Goal: Information Seeking & Learning: Learn about a topic

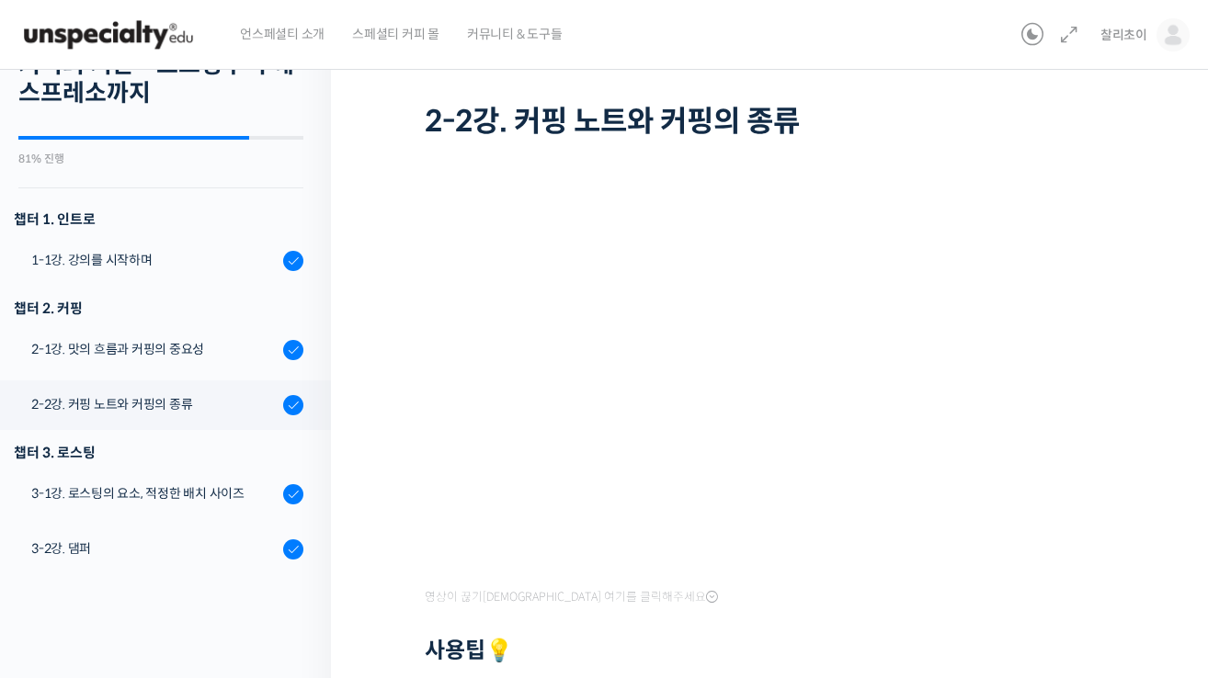
scroll to position [347, 0]
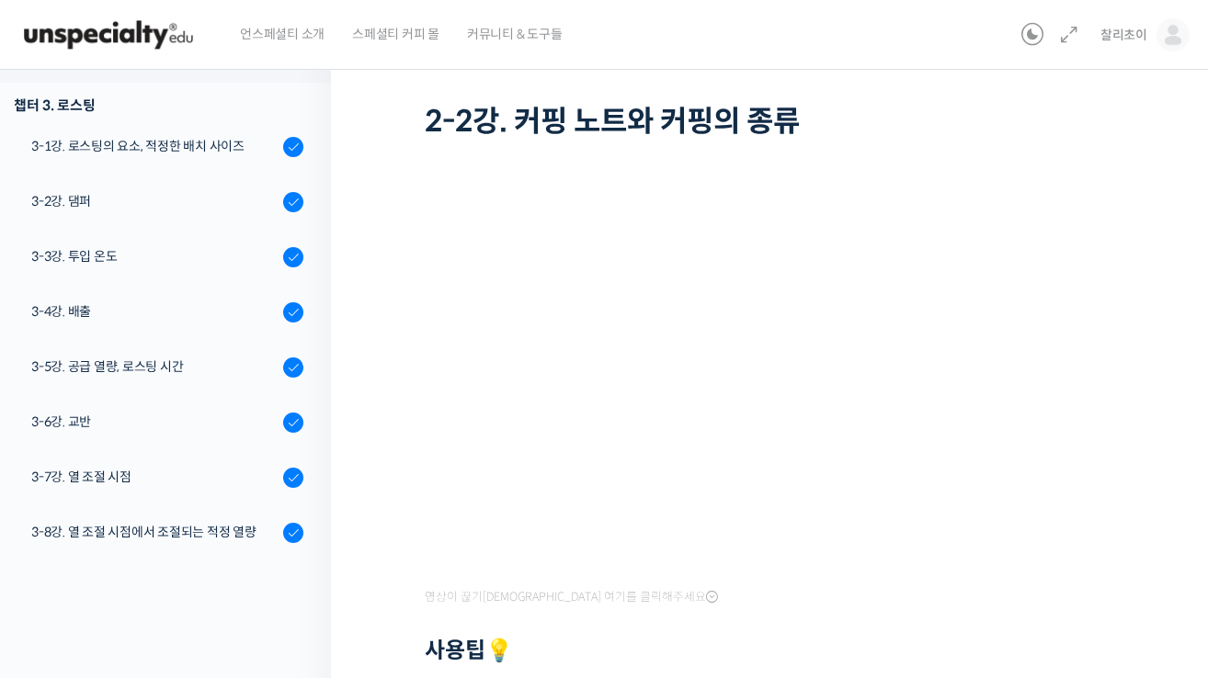
click at [0, 233] on html "언스페셜티 소개 스페셜티 커피 몰 커뮤니티 & 도구들 찰리초이 [PERSON_NAME]이 @euichan.c1712679441 내가 등록한 강…" at bounding box center [604, 237] width 1208 height 678
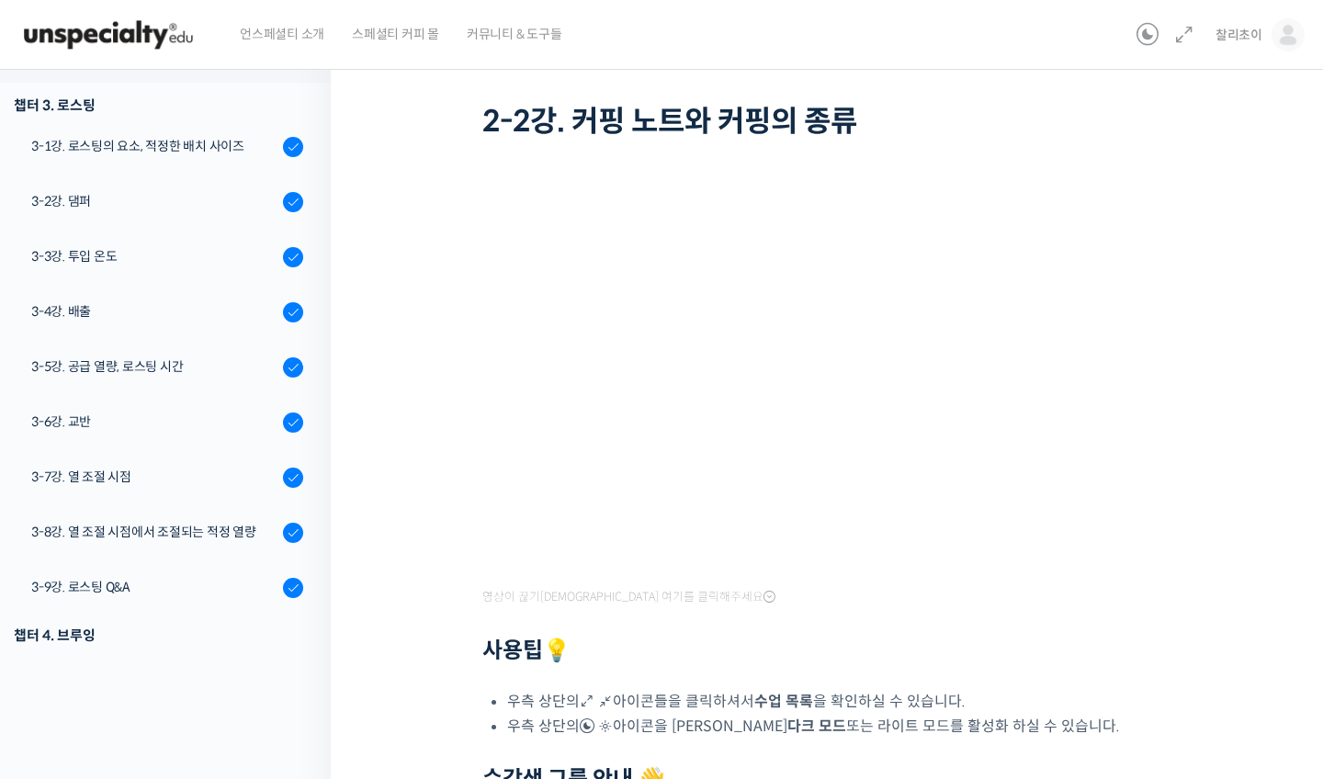
click at [303, 9] on html "언스페셜티 소개 스페셜티 커피 몰 커뮤니티 & 도구들 찰리초이 찰리초이 @euichan.c1712679441 내가 등록한 강의 나의 자격증 수…" at bounding box center [661, 287] width 1323 height 779
drag, startPoint x: 0, startPoint y: 0, endPoint x: 881, endPoint y: -44, distance: 882.5
click at [881, 0] on html "언스페셜티 소개 스페셜티 커피 몰 커뮤니티 & 도구들 찰리초이 찰리초이 @euichan.c1712679441 내가 등록한 강의 나의 자격증 수…" at bounding box center [661, 287] width 1323 height 779
click at [66, 1] on html "언스페셜티 소개 스페셜티 커피 몰 커뮤니티 & 도구들 찰리초이 찰리초이 @euichan.c1712679441 내가 등록한 강의 나의 자격증 수…" at bounding box center [661, 287] width 1323 height 779
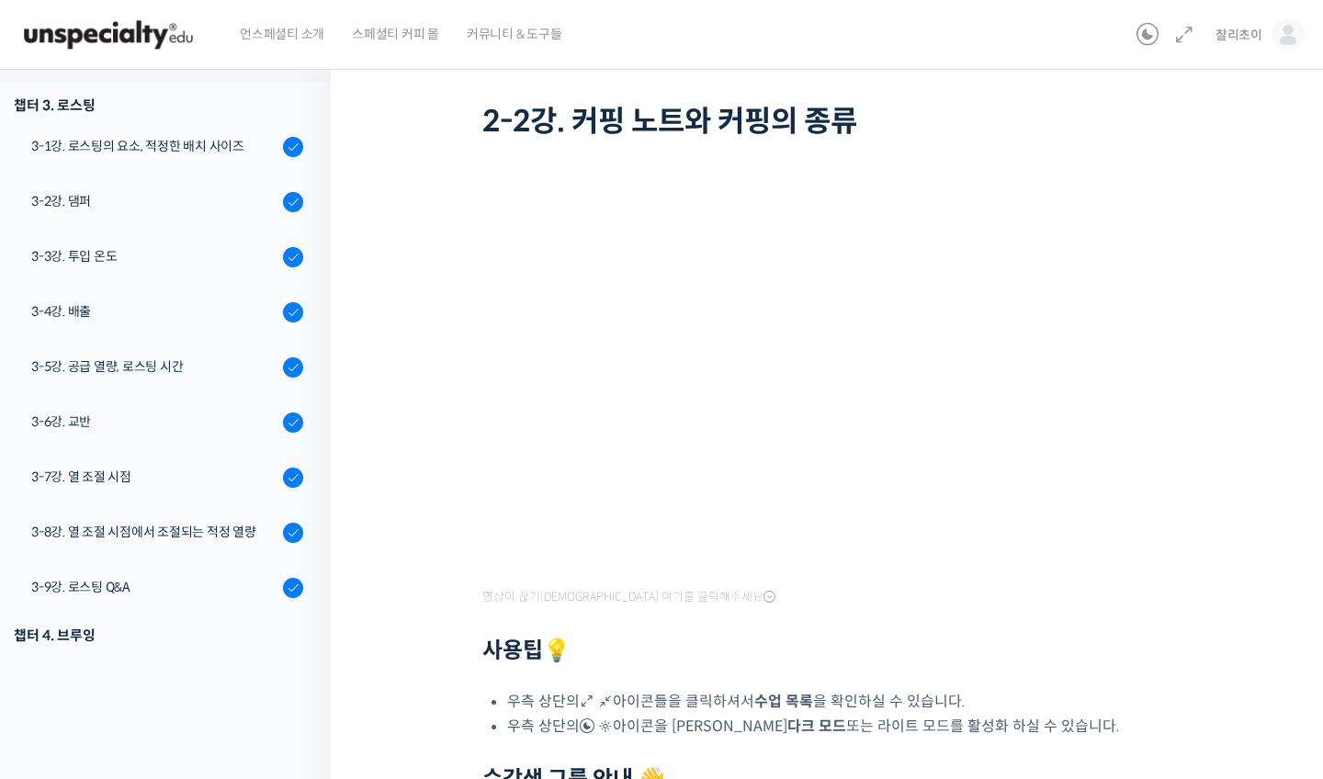
click at [64, 0] on html "언스페셜티 소개 스페셜티 커피 몰 커뮤니티 & 도구들 찰리초이 찰리초이 @euichan.c1712679441 내가 등록한 강의 나의 자격증 수…" at bounding box center [661, 287] width 1323 height 779
drag, startPoint x: 881, startPoint y: -44, endPoint x: 158, endPoint y: -2, distance: 724.5
click at [158, 0] on html "언스페셜티 소개 스페셜티 커피 몰 커뮤니티 & 도구들 찰리초이 찰리초이 @euichan.c1712679441 내가 등록한 강의 나의 자격증 수…" at bounding box center [661, 287] width 1323 height 779
click at [58, 6] on html "언스페셜티 소개 스페셜티 커피 몰 커뮤니티 & 도구들 찰리초이 찰리초이 @euichan.c1712679441 내가 등록한 강의 나의 자격증 수…" at bounding box center [661, 287] width 1323 height 779
drag, startPoint x: 443, startPoint y: 161, endPoint x: 1067, endPoint y: 60, distance: 632.2
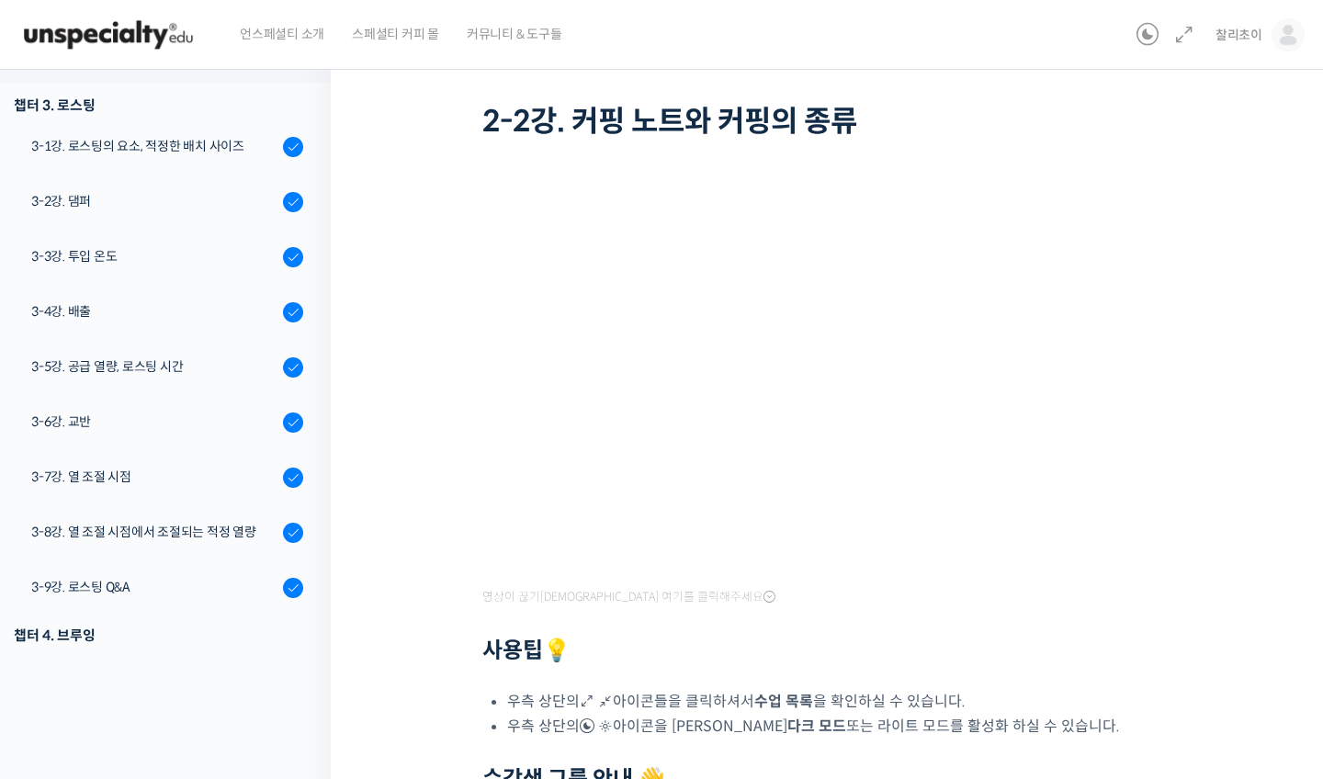
click at [60, 6] on html "언스페셜티 소개 스페셜티 커피 몰 커뮤니티 & 도구들 찰리초이 찰리초이 @euichan.c1712679441 내가 등록한 강의 나의 자격증 수…" at bounding box center [661, 287] width 1323 height 779
click at [1067, 60] on div "언스페셜티 소개 스페셜티 커피 몰 커뮤니티 & 도구들" at bounding box center [677, 35] width 903 height 70
click at [1064, 7] on html "언스페셜티 소개 스페셜티 커피 몰 커뮤니티 & 도구들 찰리초이 찰리초이 @euichan.c1712679441 내가 등록한 강의 나의 자격증 수…" at bounding box center [661, 287] width 1323 height 779
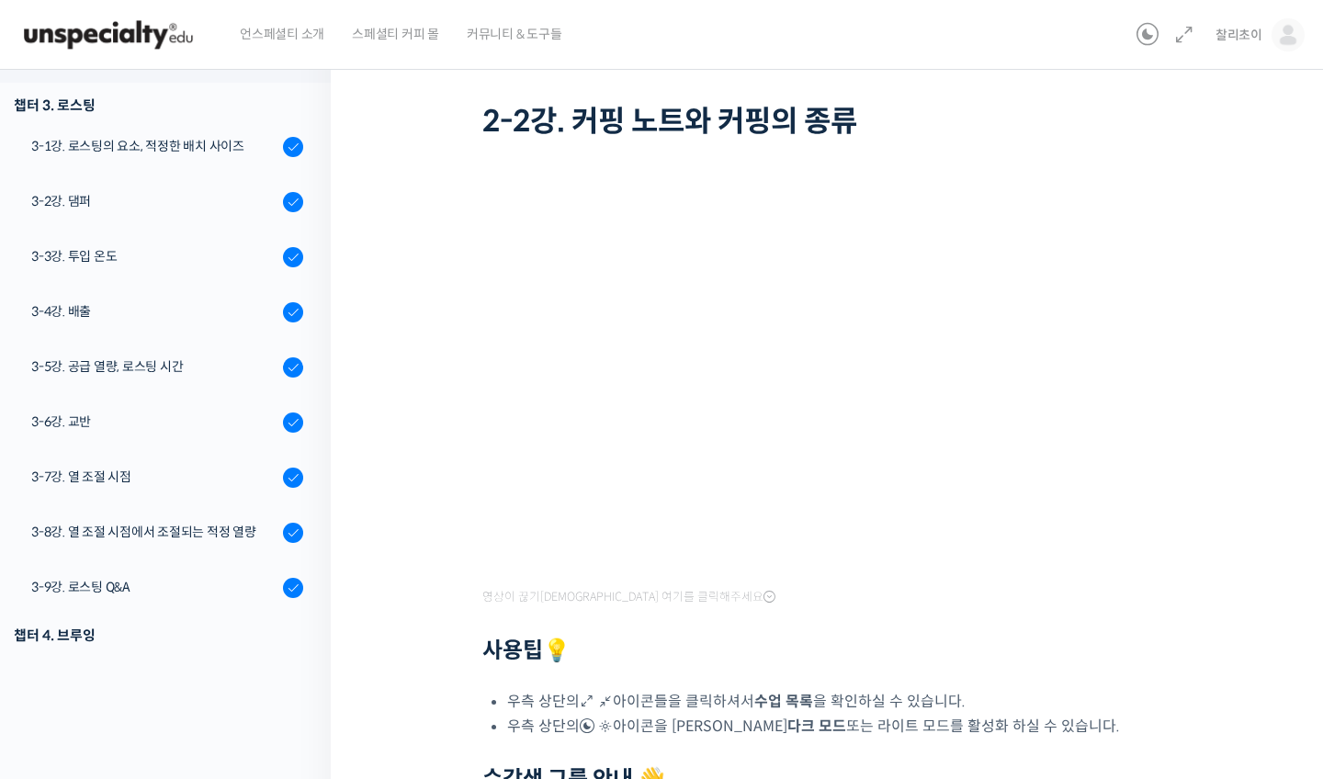
click at [1064, 7] on html "언스페셜티 소개 스페셜티 커피 몰 커뮤니티 & 도구들 찰리초이 찰리초이 @euichan.c1712679441 내가 등록한 강의 나의 자격증 수…" at bounding box center [661, 287] width 1323 height 779
click at [320, 0] on html "언스페셜티 소개 스페셜티 커피 몰 커뮤니티 & 도구들 찰리초이 찰리초이 @euichan.c1712679441 내가 등록한 강의 나의 자격증 수…" at bounding box center [661, 287] width 1323 height 779
drag, startPoint x: 1067, startPoint y: 60, endPoint x: 326, endPoint y: 50, distance: 740.8
click at [333, 46] on html "언스페셜티 소개 스페셜티 커피 몰 커뮤니티 & 도구들 찰리초이 찰리초이 @euichan.c1712679441 내가 등록한 강의 나의 자격증 수…" at bounding box center [661, 287] width 1323 height 779
click at [326, 50] on html "언스페셜티 소개 스페셜티 커피 몰 커뮤니티 & 도구들 찰리초이 찰리초이 @euichan.c1712679441 내가 등록한 강의 나의 자격증 수…" at bounding box center [661, 287] width 1323 height 779
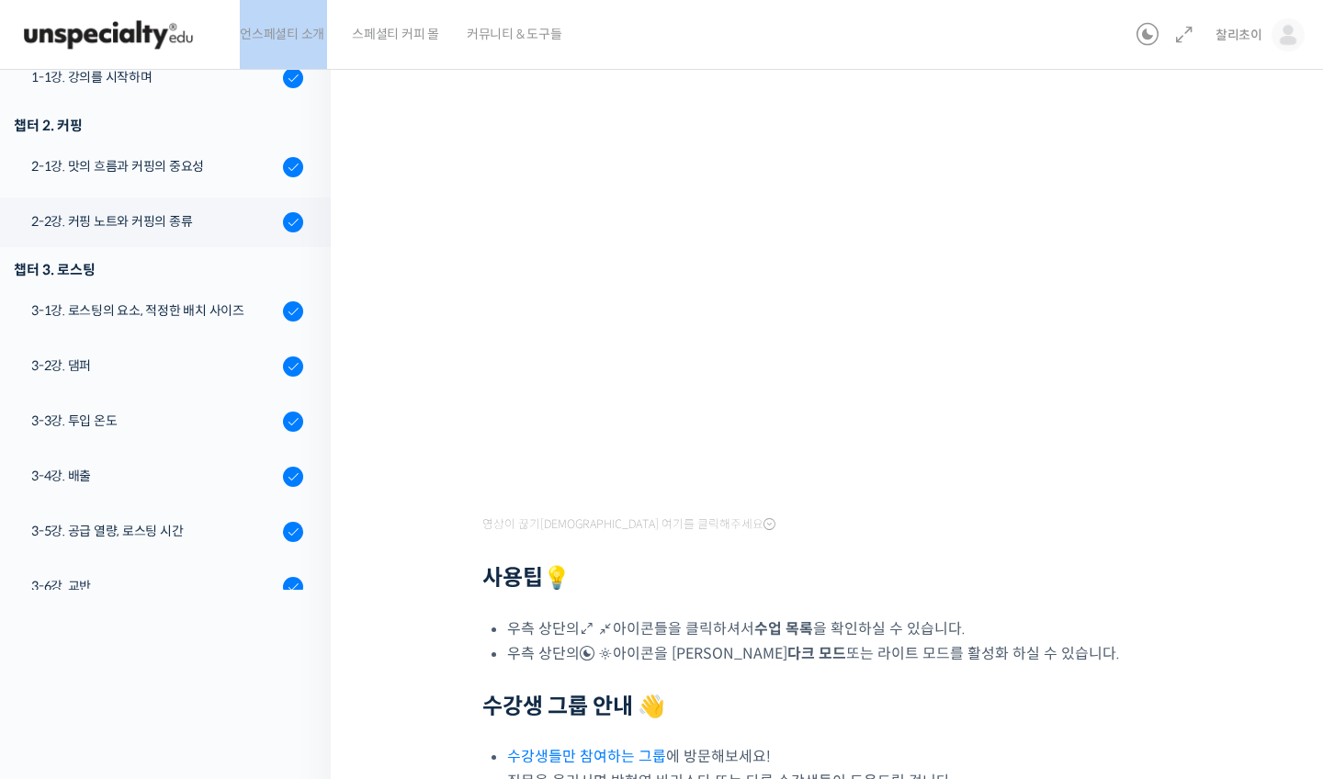
scroll to position [116, 0]
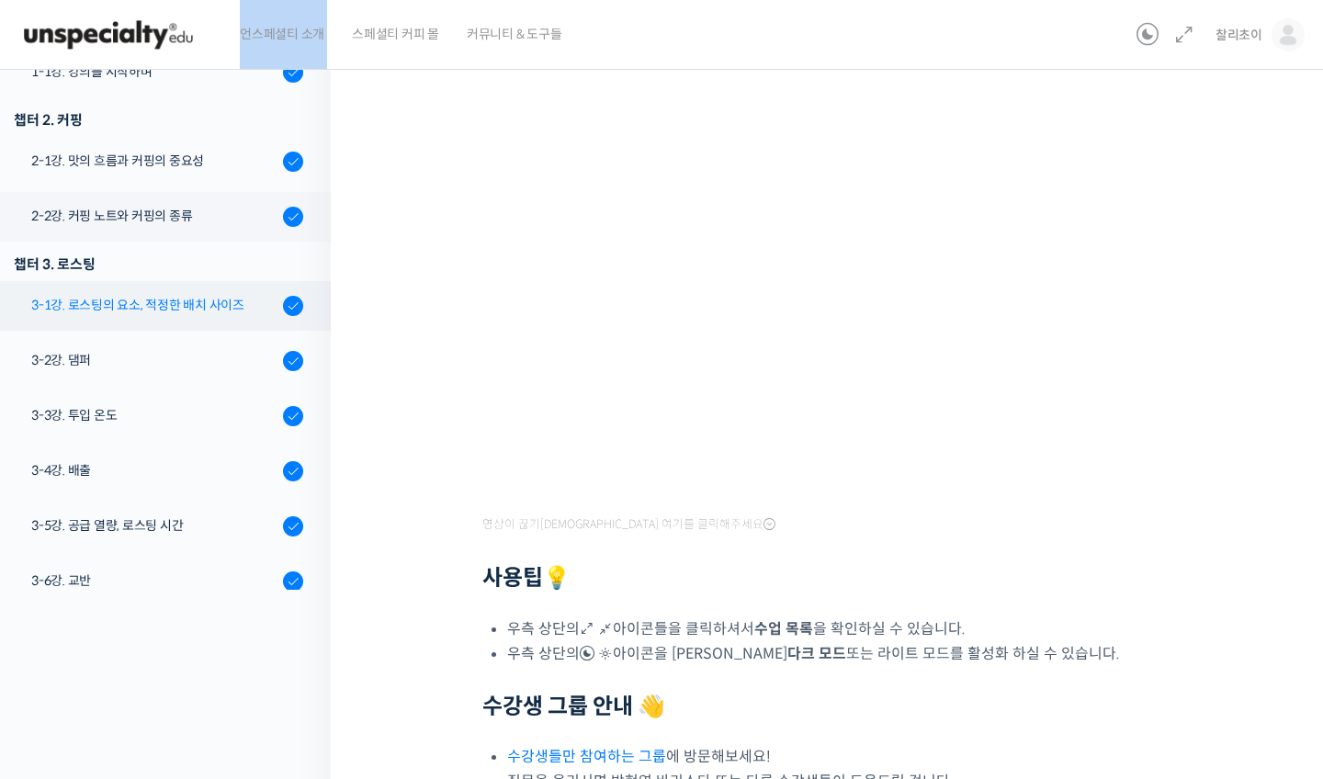
click at [194, 298] on div "3-1강. 로스팅의 요소, 적정한 배치 사이즈" at bounding box center [154, 305] width 246 height 20
